Goal: Information Seeking & Learning: Check status

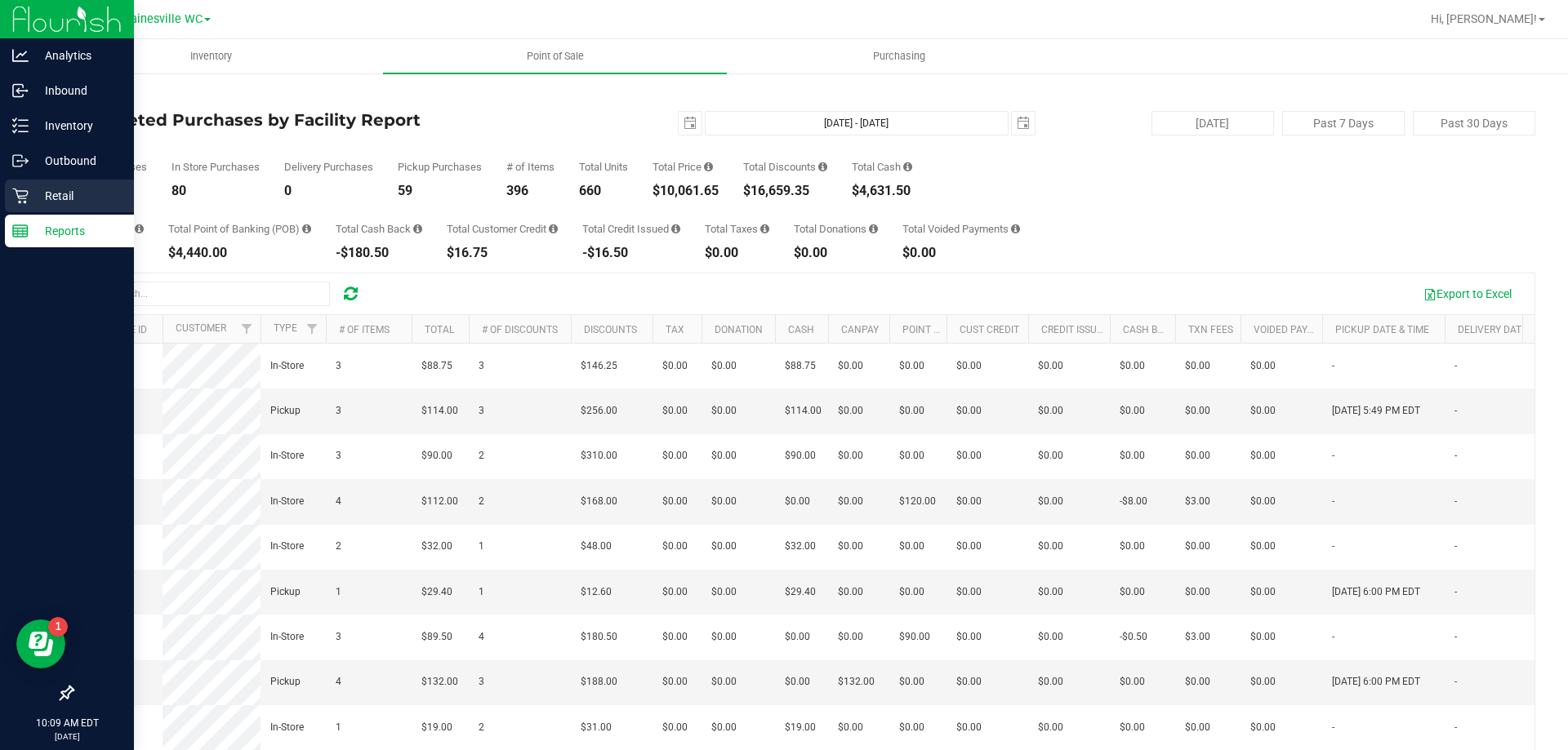
click at [62, 192] on p "Retail" at bounding box center [78, 196] width 98 height 19
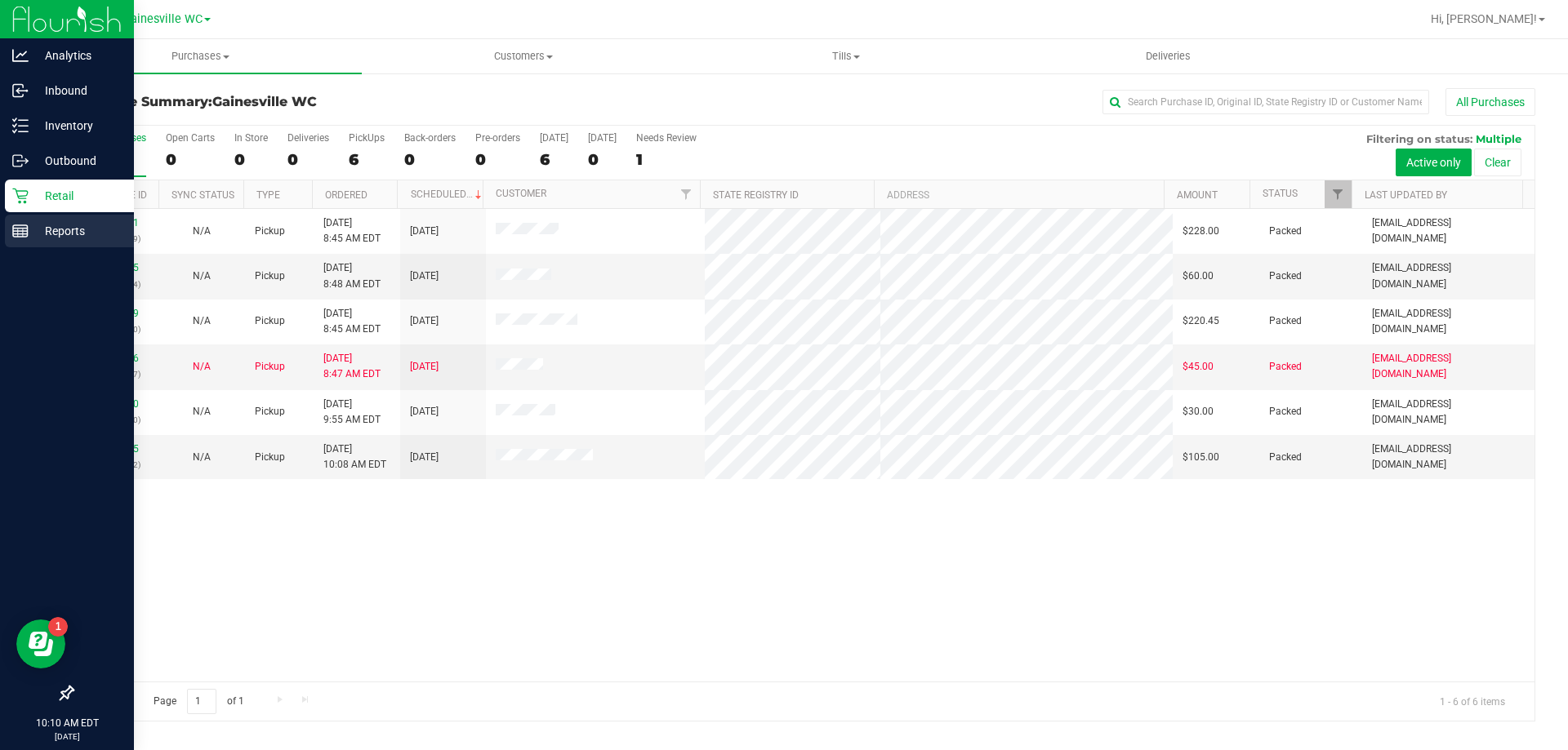
click at [61, 230] on p "Reports" at bounding box center [78, 230] width 98 height 19
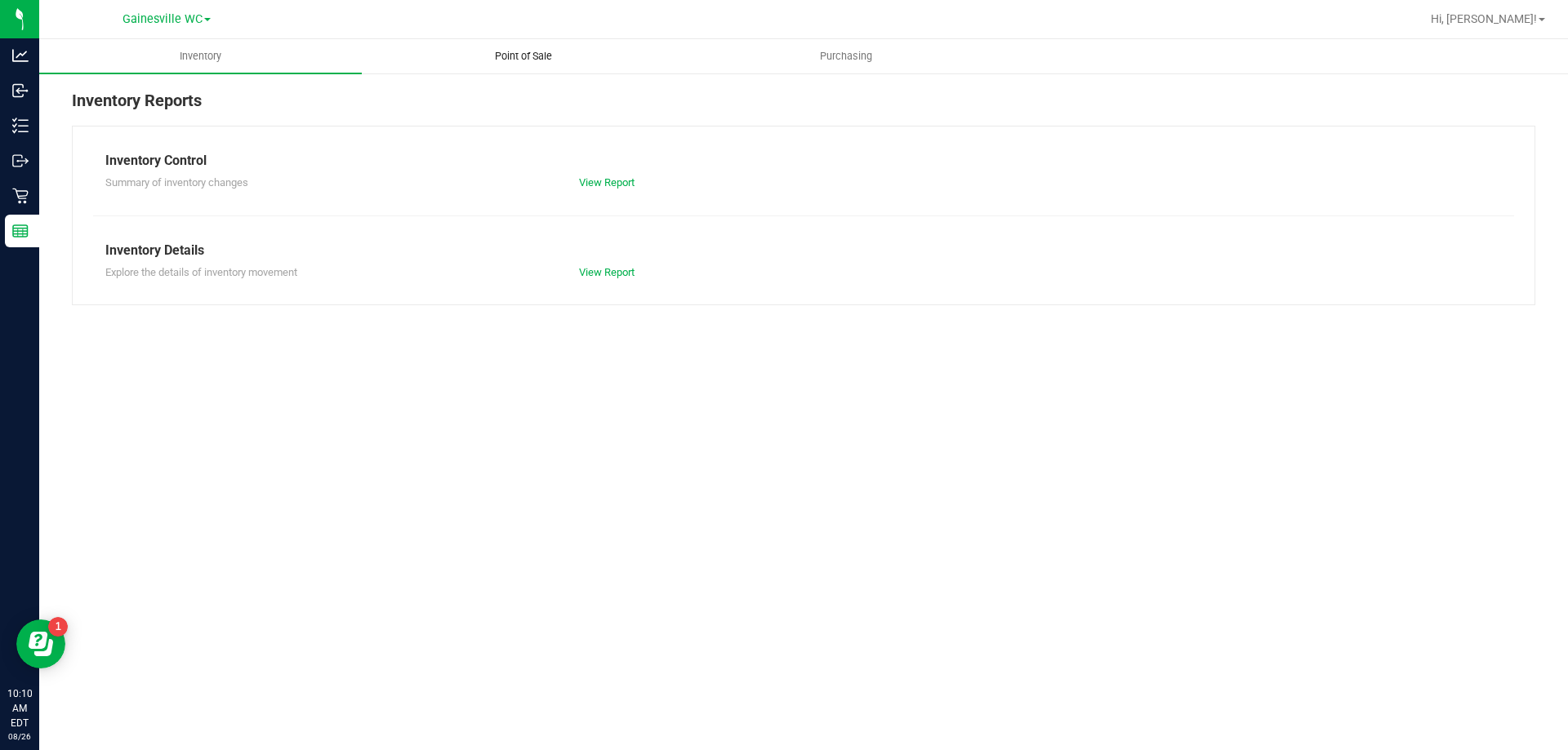
click at [539, 57] on span "Point of Sale" at bounding box center [523, 56] width 101 height 14
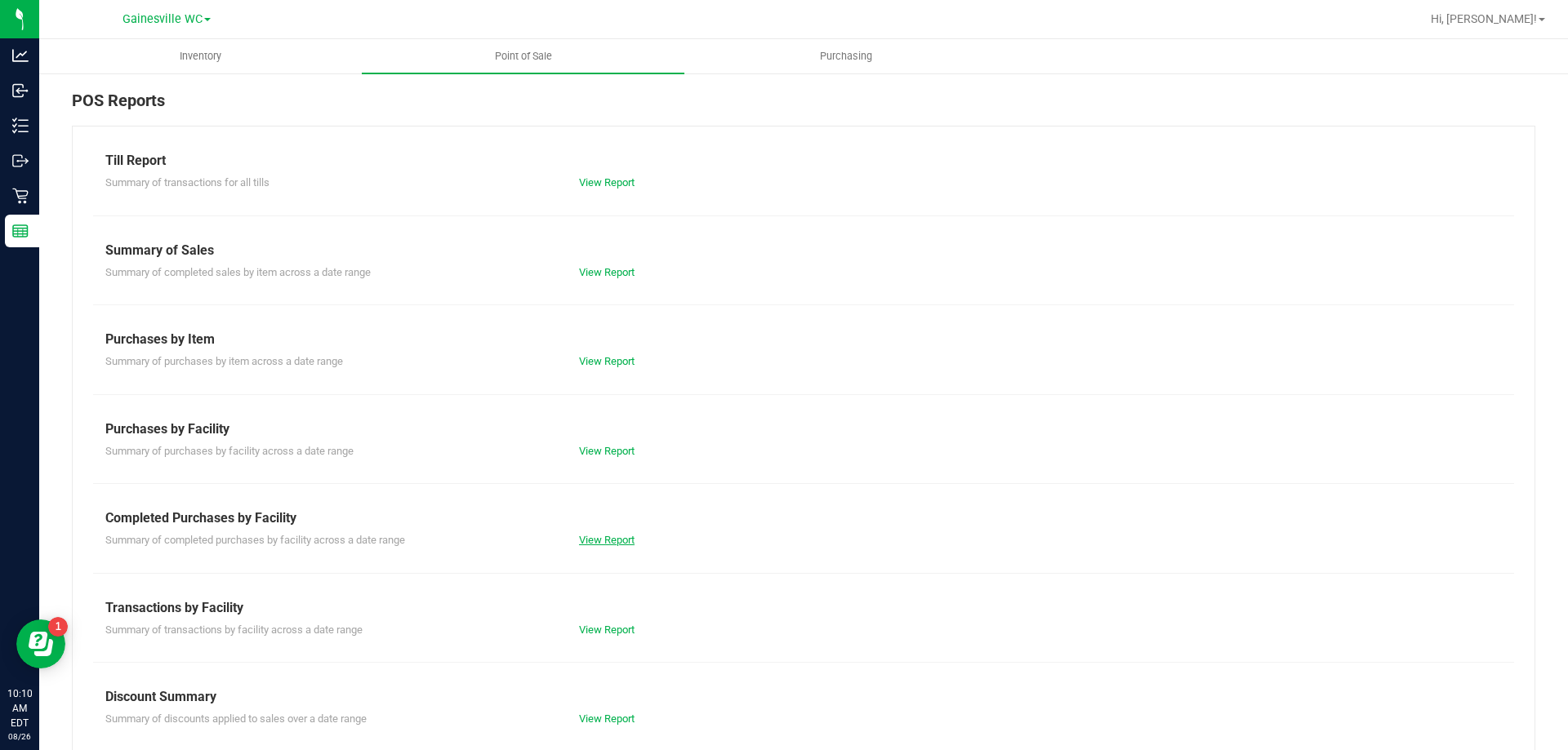
click at [607, 541] on link "View Report" at bounding box center [607, 540] width 56 height 12
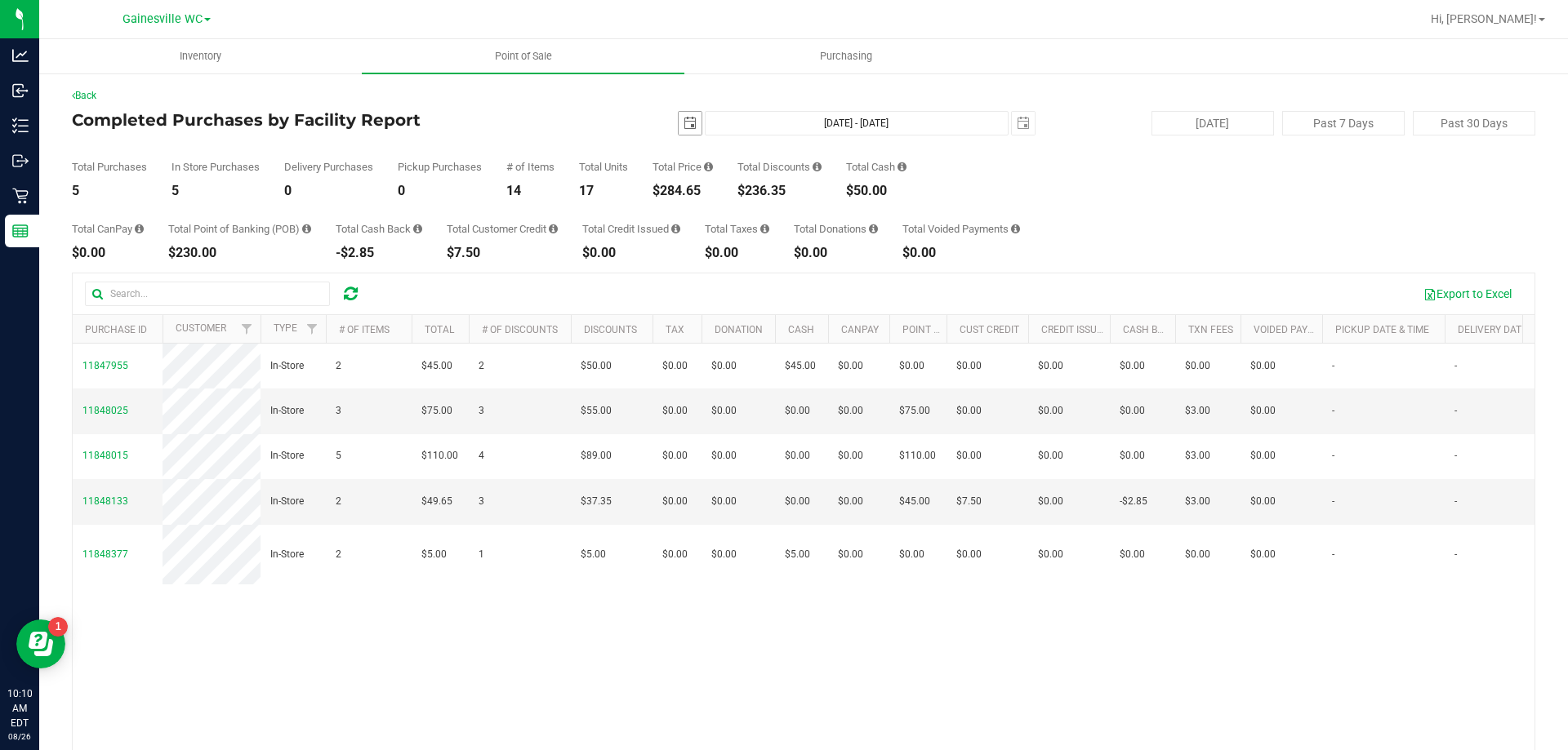
click at [683, 124] on span "select" at bounding box center [690, 124] width 13 height 13
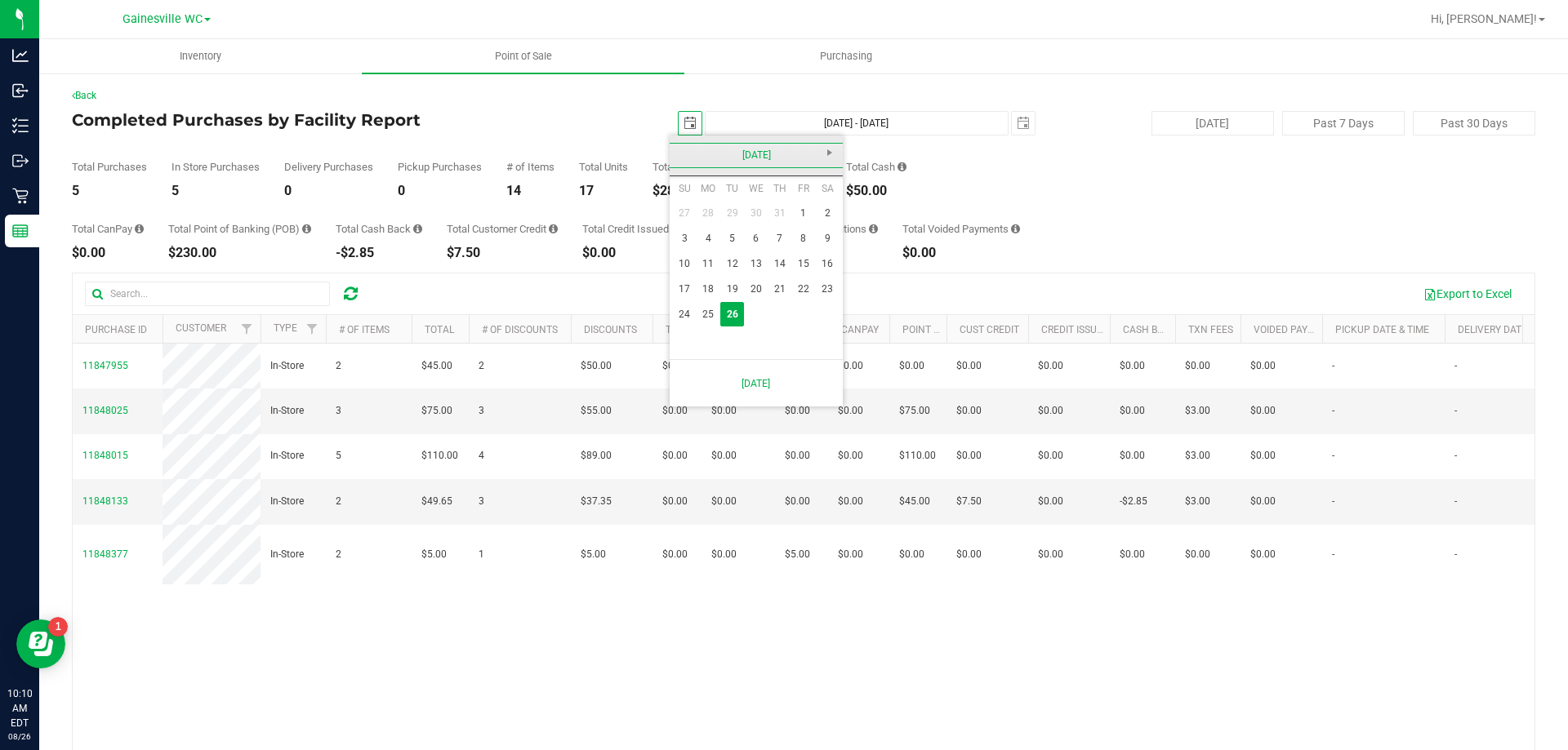
click at [683, 155] on link "[DATE]" at bounding box center [756, 156] width 176 height 25
click at [677, 155] on link "2025" at bounding box center [756, 156] width 176 height 25
click at [734, 247] on link "2024" at bounding box center [735, 246] width 41 height 41
click at [813, 251] on link "Aug" at bounding box center [818, 246] width 41 height 41
drag, startPoint x: 824, startPoint y: 311, endPoint x: 823, endPoint y: 300, distance: 11.0
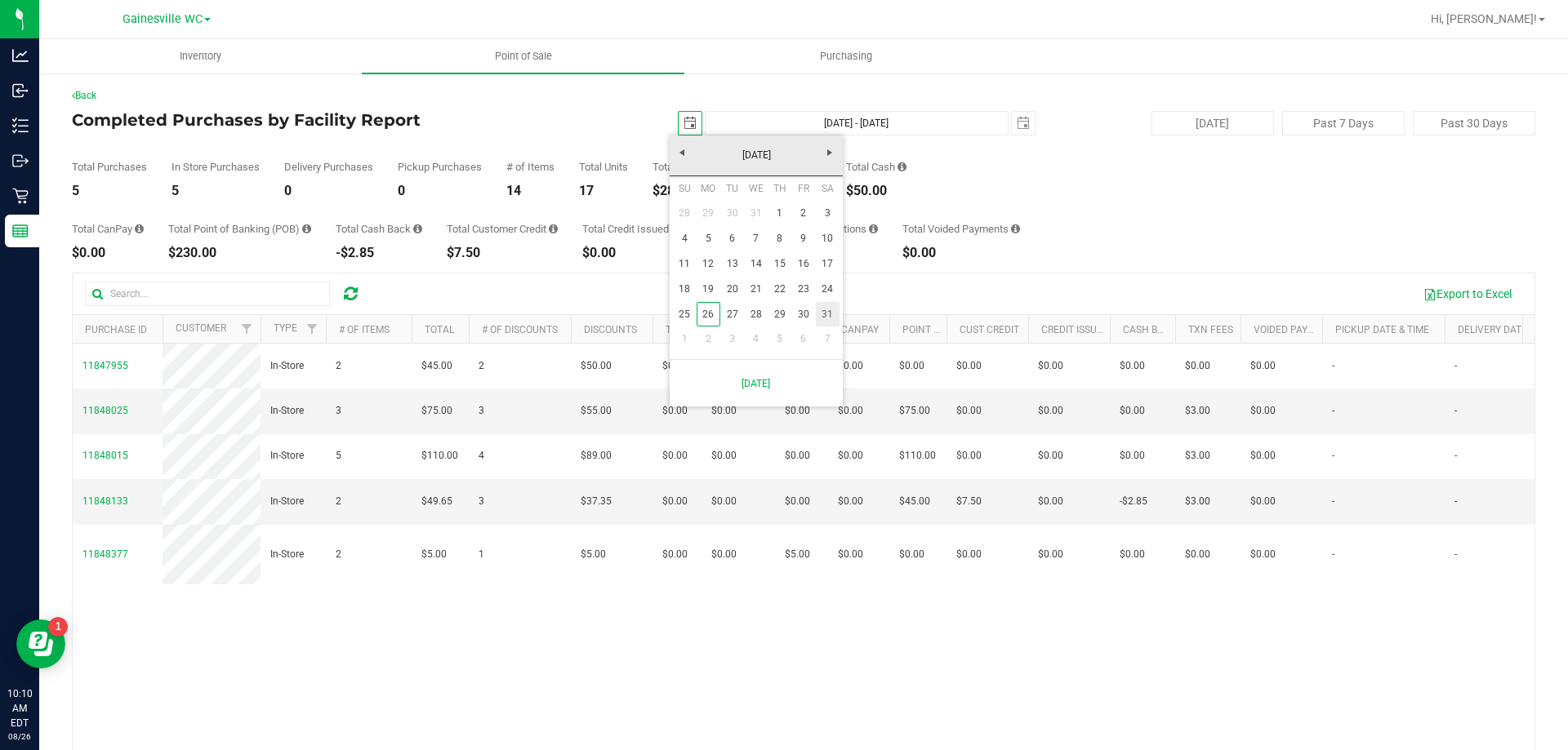
click at [824, 312] on link "31" at bounding box center [827, 314] width 24 height 25
type input "[DATE]"
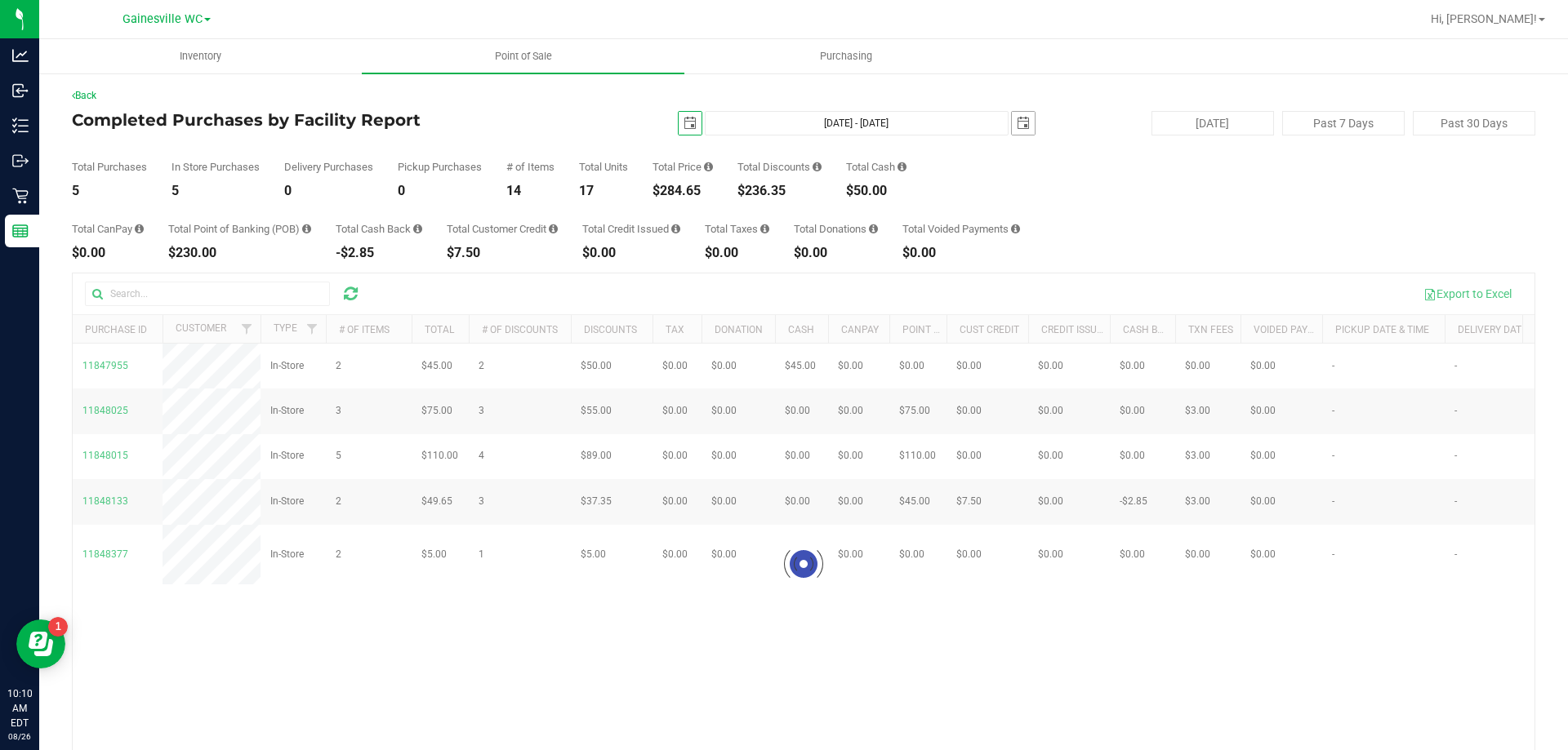
click at [1017, 125] on span "select" at bounding box center [1023, 124] width 13 height 13
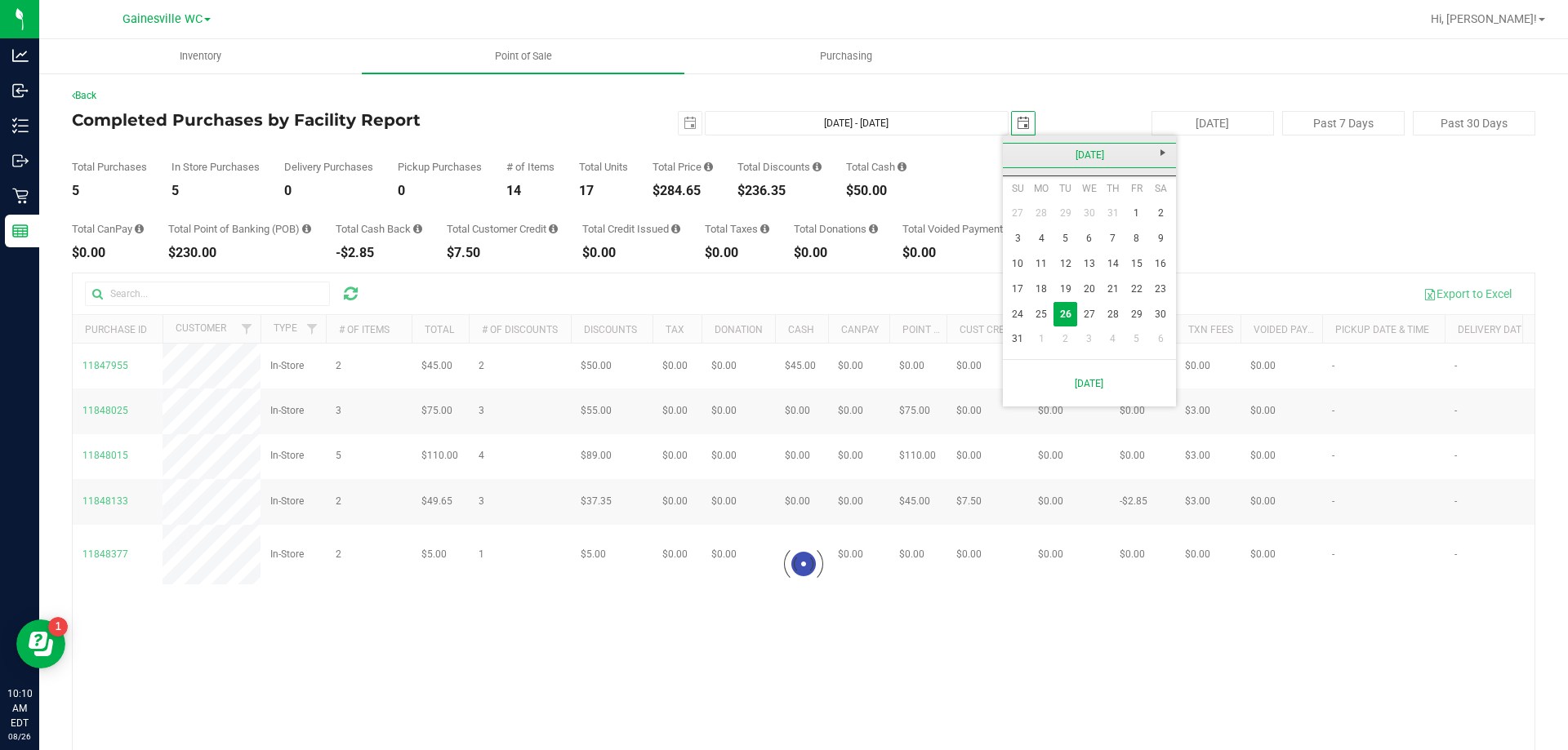
click at [1025, 157] on link "[DATE]" at bounding box center [1090, 156] width 176 height 25
click at [1023, 159] on link "2025" at bounding box center [1090, 156] width 176 height 25
click at [1062, 253] on link "2024" at bounding box center [1067, 246] width 41 height 41
click at [1033, 292] on link "Sep" at bounding box center [1026, 291] width 41 height 41
click at [1020, 215] on link "1" at bounding box center [1017, 213] width 24 height 25
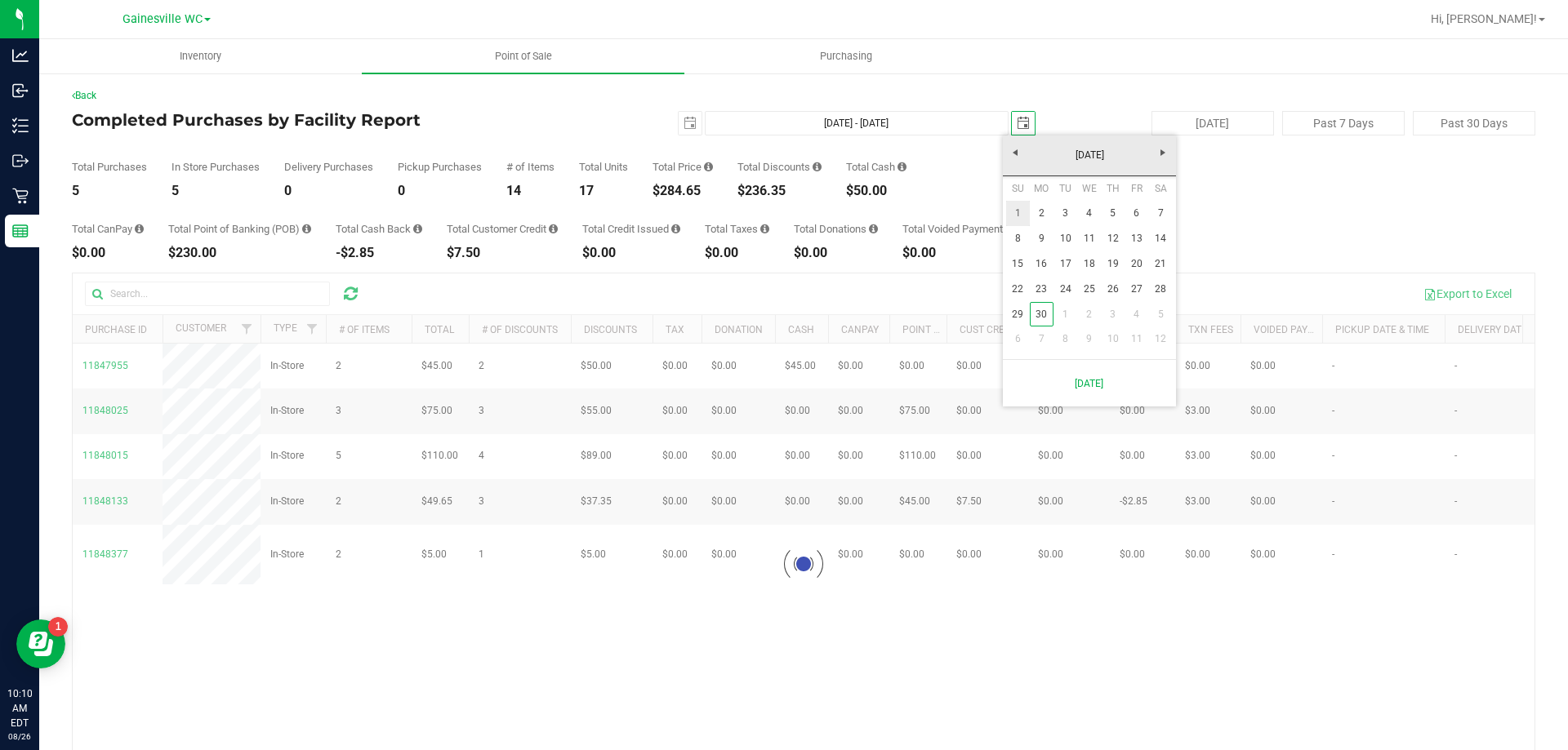
type input "[DATE] - [DATE]"
type input "[DATE]"
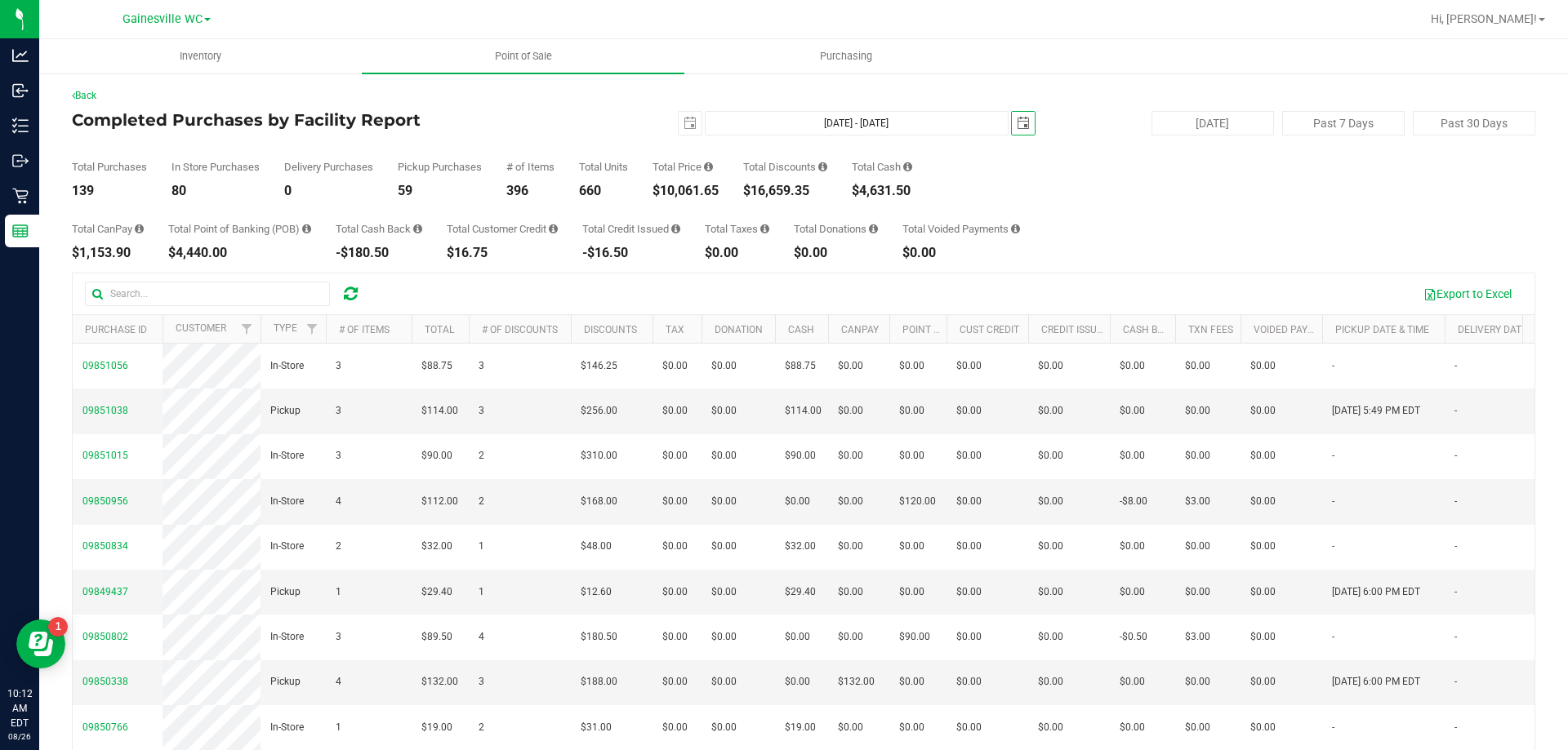
click at [1017, 129] on span "select" at bounding box center [1023, 123] width 23 height 23
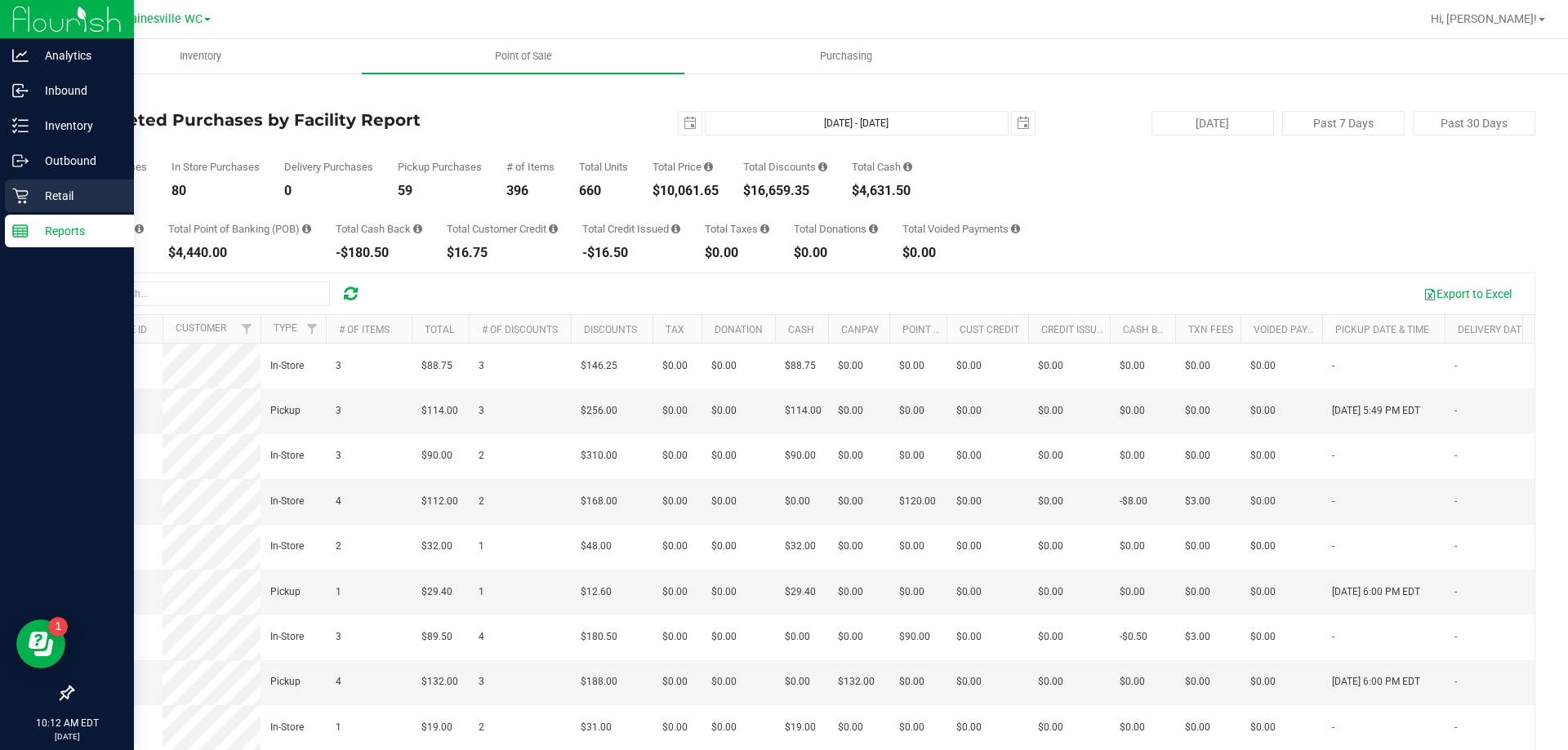
click at [72, 193] on p "Retail" at bounding box center [78, 196] width 98 height 19
